Goal: Task Accomplishment & Management: Manage account settings

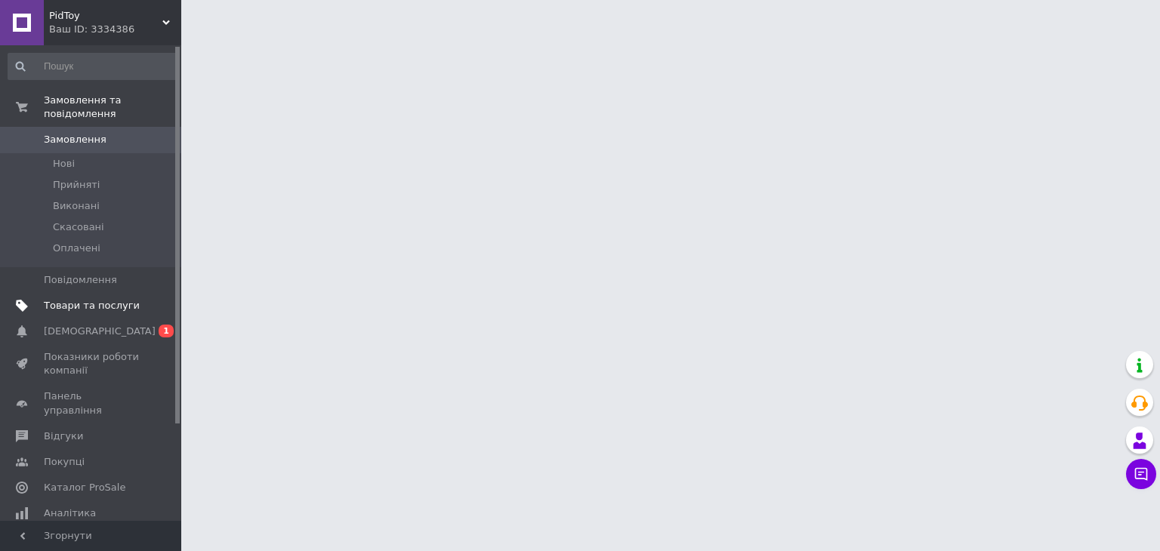
click at [94, 299] on span "Товари та послуги" at bounding box center [92, 306] width 96 height 14
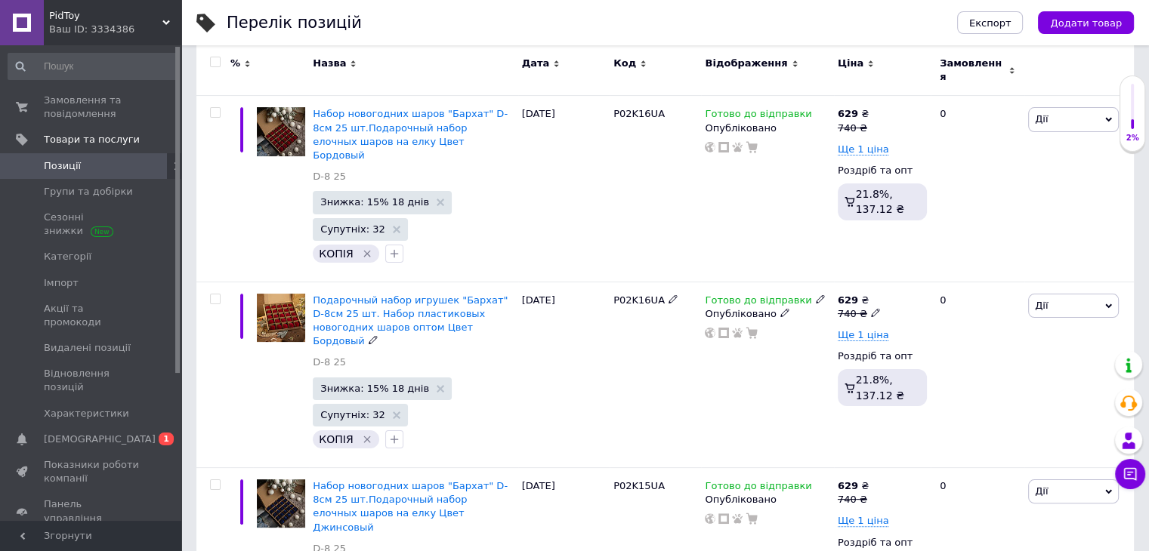
scroll to position [76, 0]
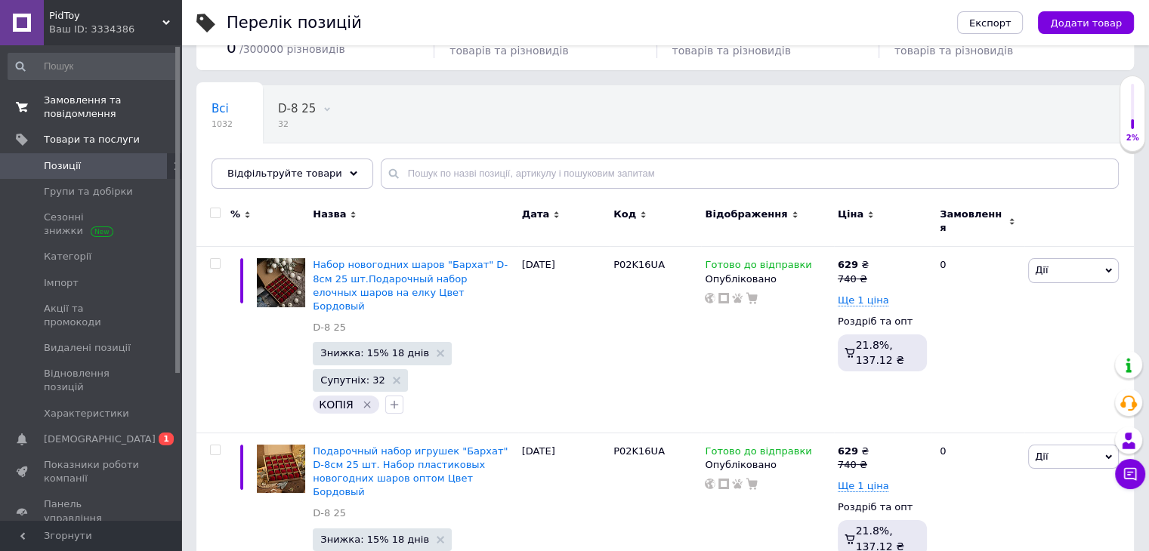
click at [95, 113] on span "Замовлення та повідомлення" at bounding box center [92, 107] width 96 height 27
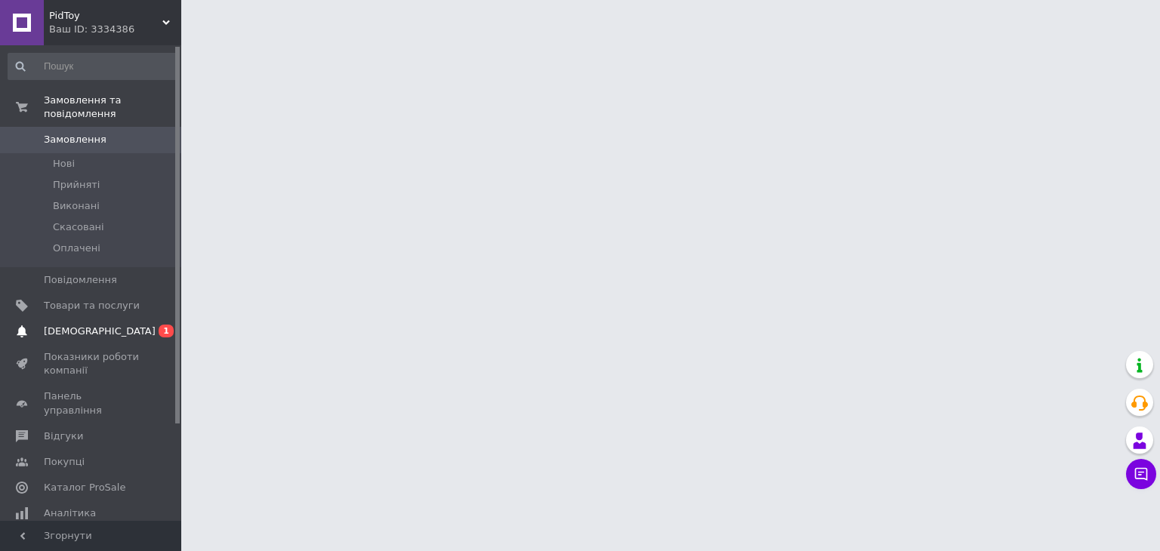
click at [171, 325] on span "0 1" at bounding box center [161, 332] width 42 height 14
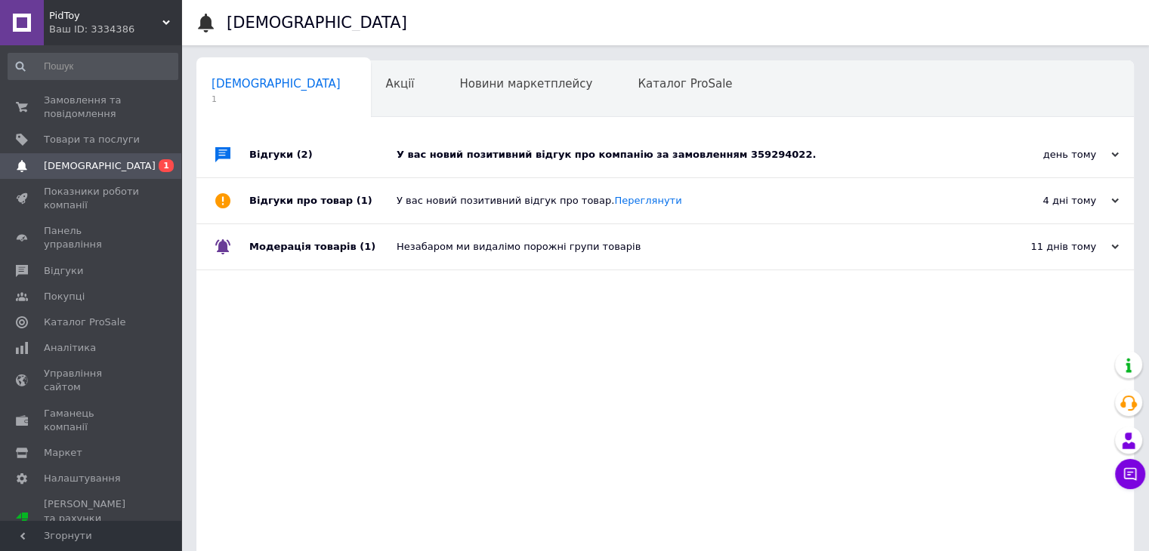
click at [366, 168] on div "Відгуки (2)" at bounding box center [322, 154] width 147 height 45
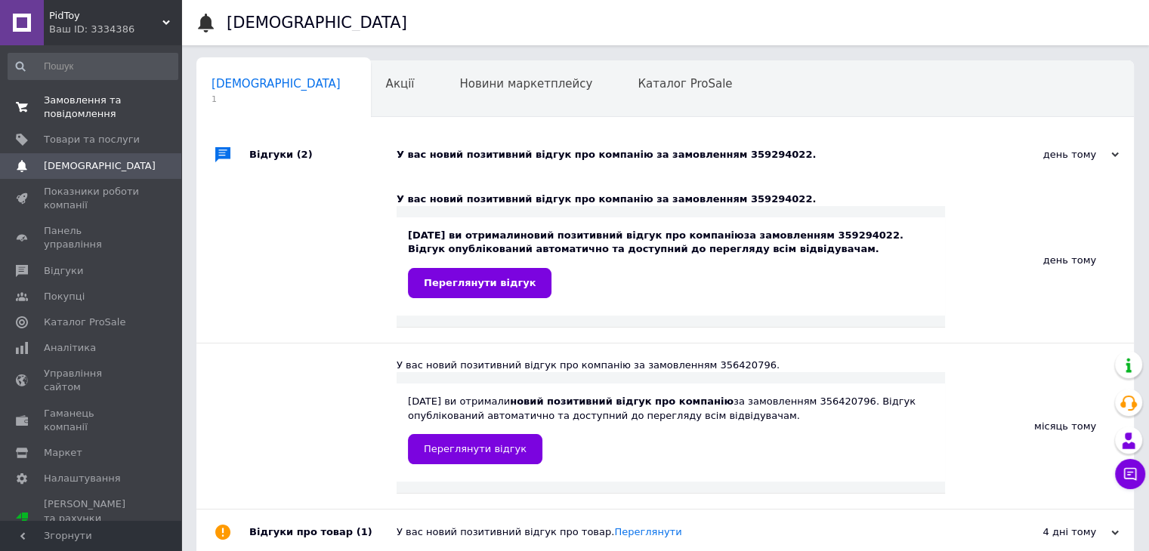
click at [71, 107] on span "Замовлення та повідомлення" at bounding box center [92, 107] width 96 height 27
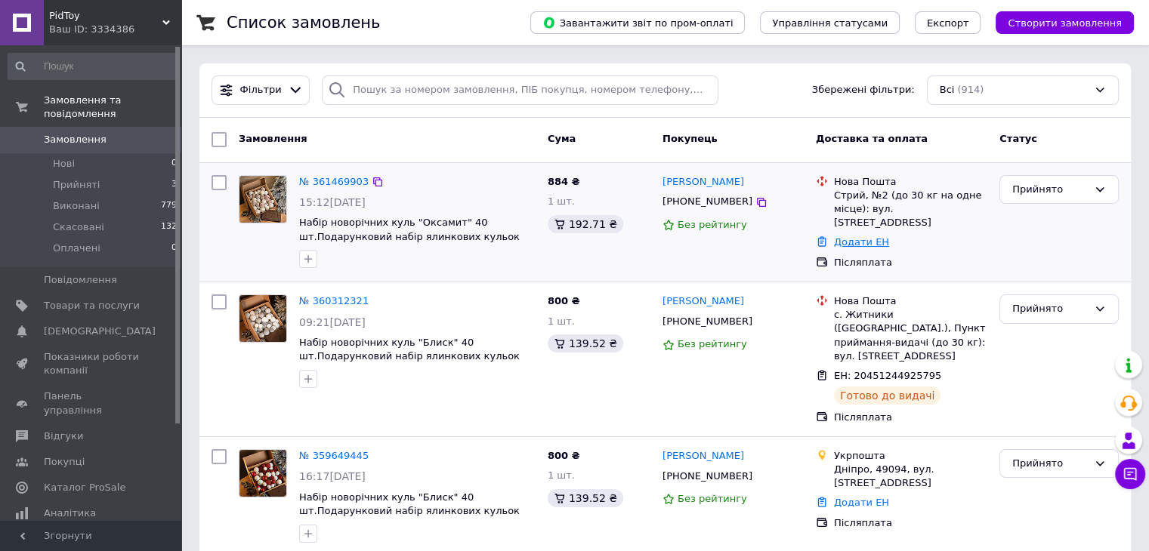
click at [865, 242] on link "Додати ЕН" at bounding box center [861, 241] width 55 height 11
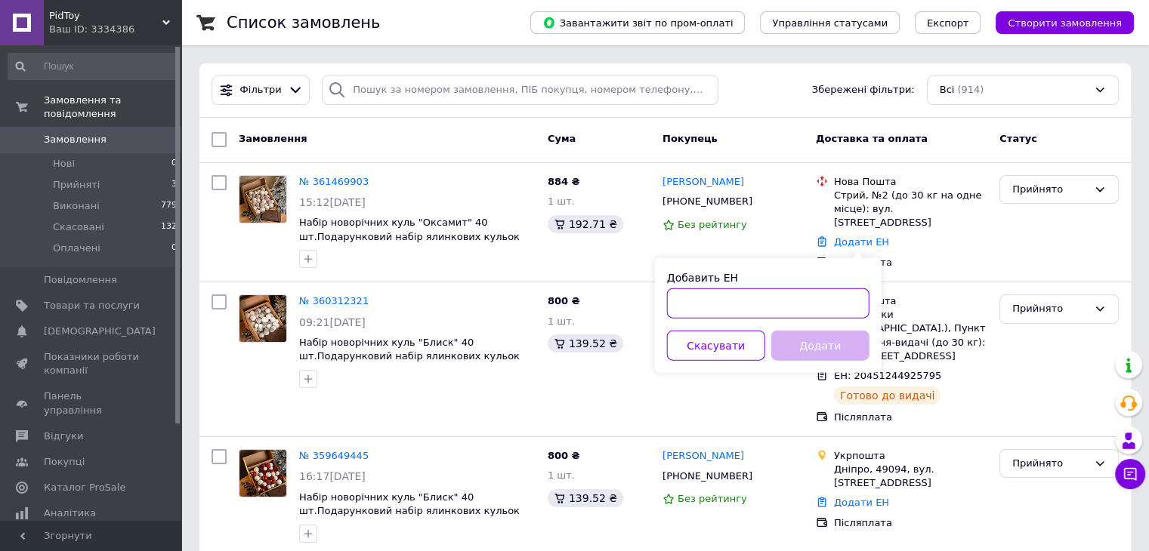
click at [767, 295] on input "Добавить ЕН" at bounding box center [768, 303] width 202 height 30
paste input "20451247428201"
type input "20451247428201"
click at [822, 351] on button "Додати" at bounding box center [820, 346] width 98 height 30
